Goal: Obtain resource: Download file/media

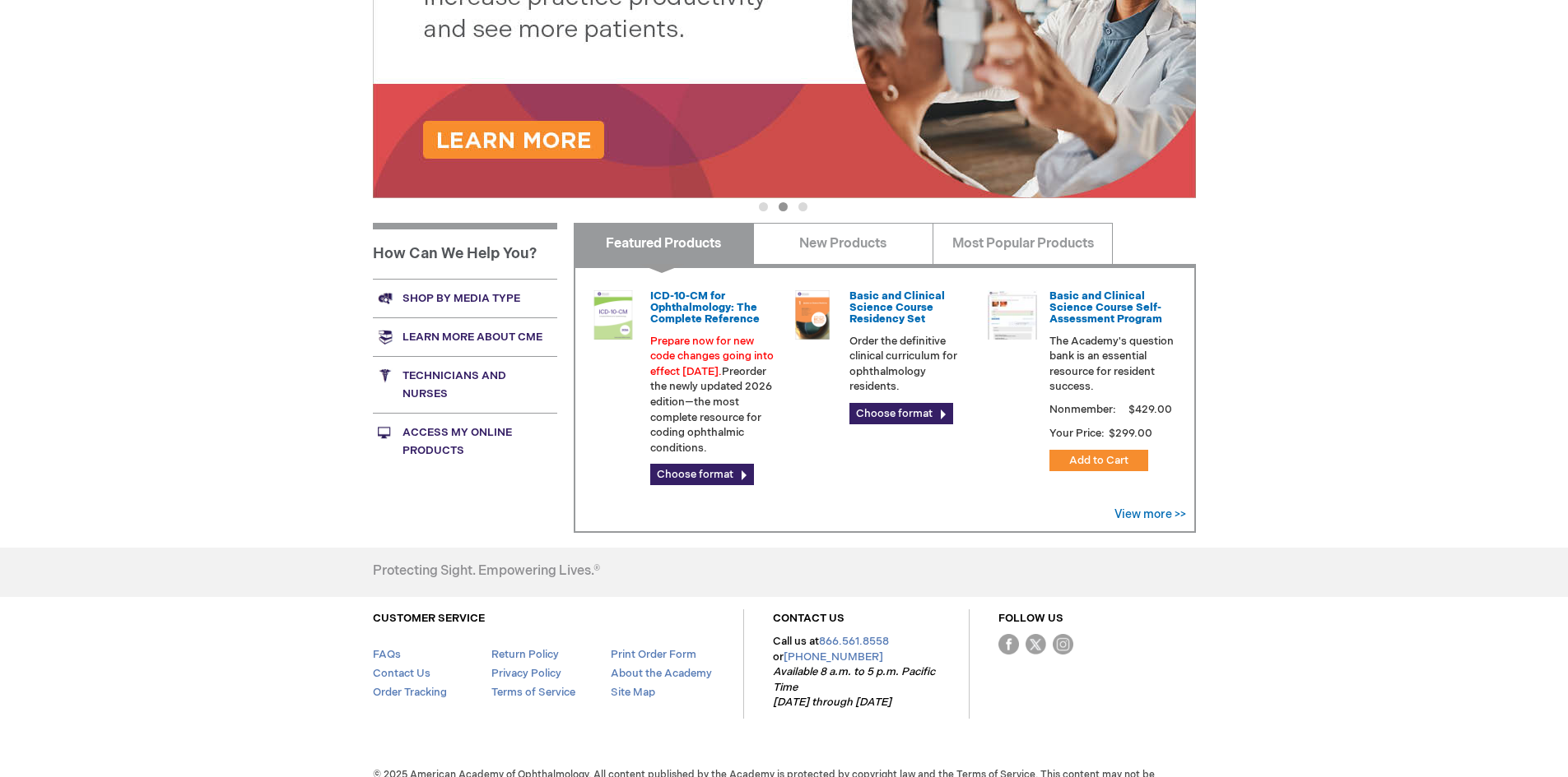
scroll to position [396, 0]
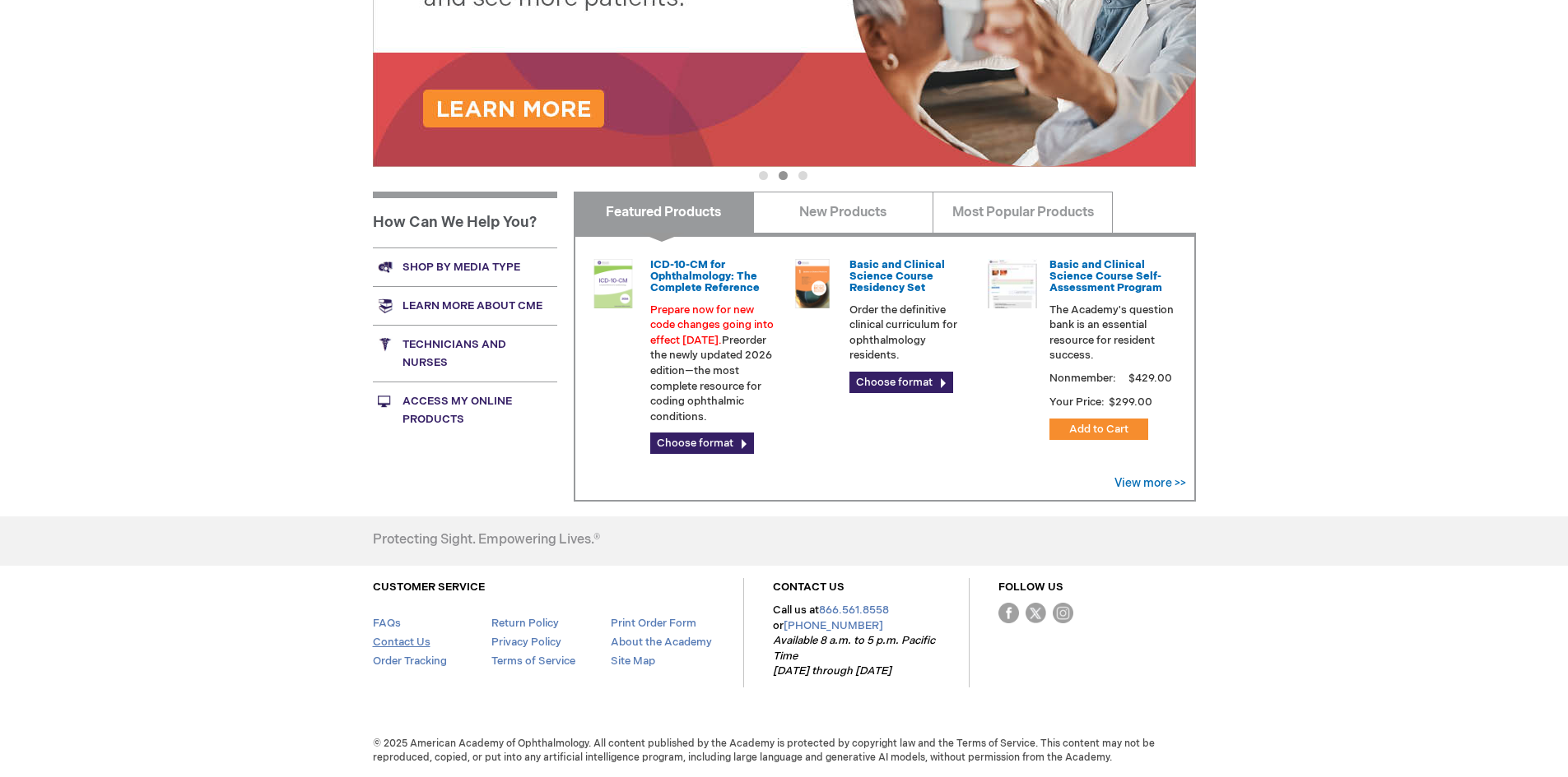
click at [407, 639] on link "Contact Us" at bounding box center [401, 642] width 57 height 13
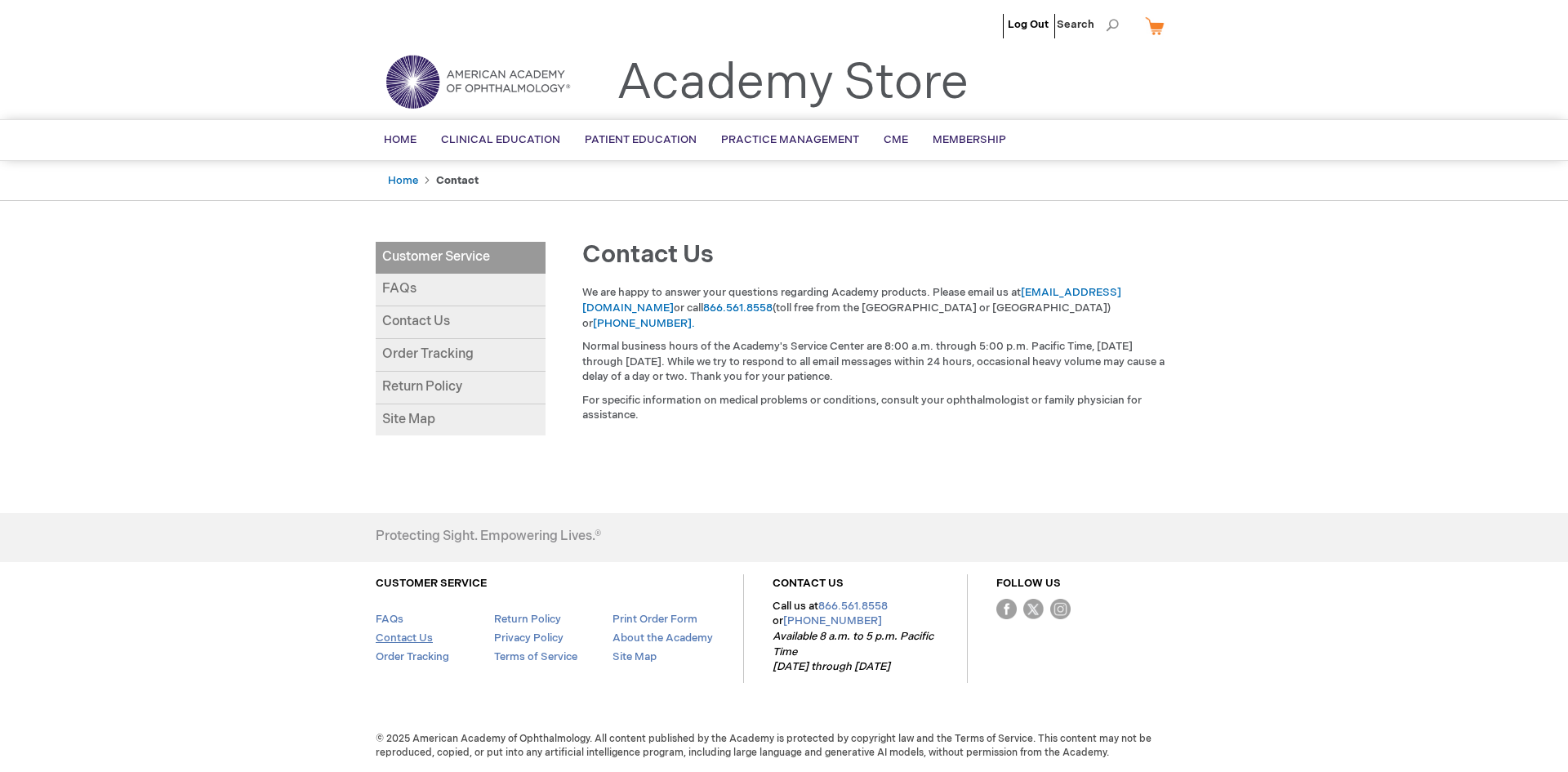
click at [397, 636] on link "Contact Us" at bounding box center [404, 638] width 57 height 13
click at [645, 619] on link "Print Order Form" at bounding box center [655, 619] width 85 height 13
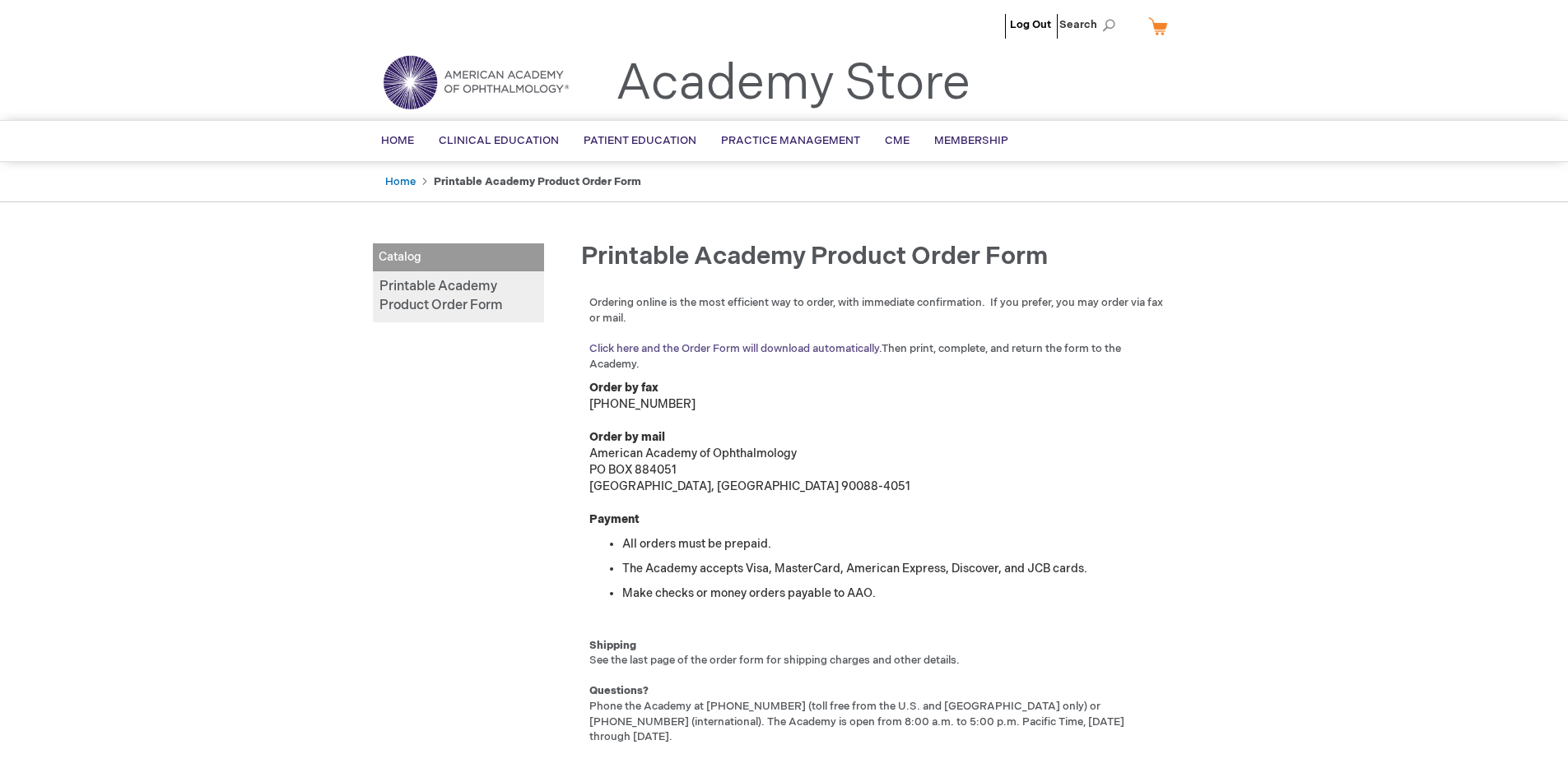
click at [825, 346] on link "Click here and the Order Form will download automatically." at bounding box center [735, 348] width 292 height 13
drag, startPoint x: 755, startPoint y: 491, endPoint x: 591, endPoint y: 455, distance: 167.9
click at [591, 455] on div "Ordering online is the most efficient way to order, with immediate confirmation…" at bounding box center [878, 524] width 619 height 457
copy div "American Academy of Ophthalmology PO BOX 884051 Los Angeles, CA 90088-4051"
